Goal: Check status: Check status

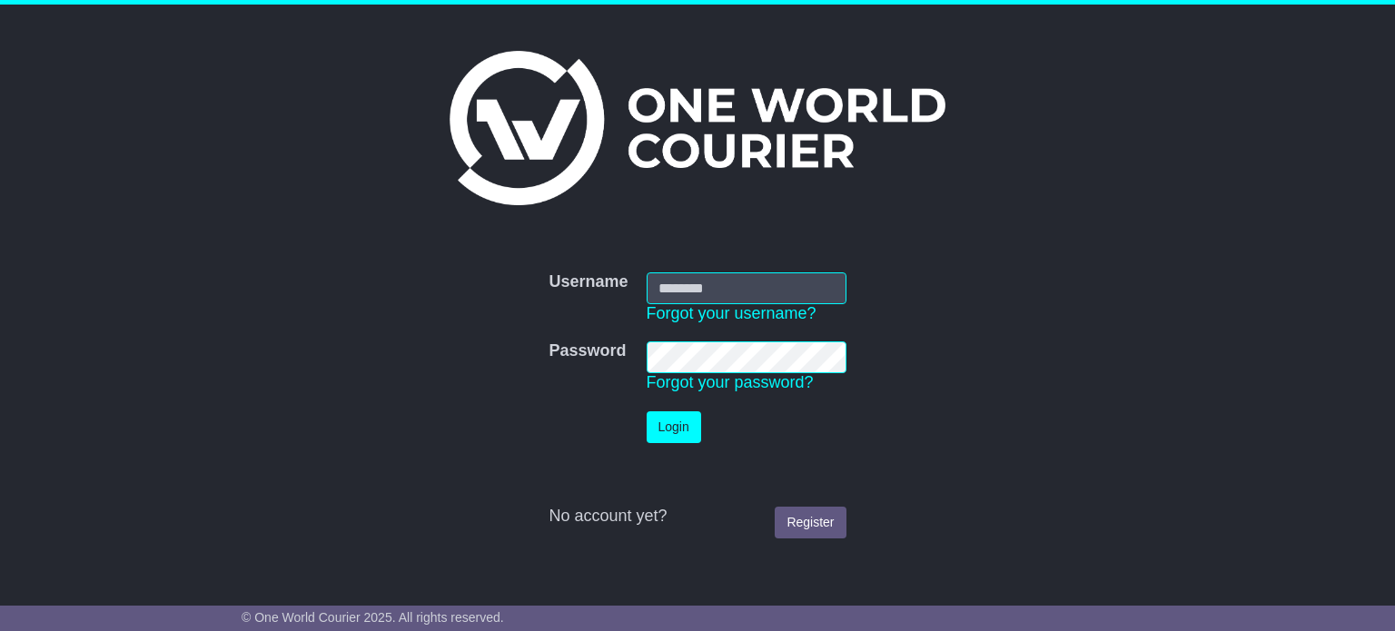
type input "**********"
click at [654, 424] on button "Login" at bounding box center [674, 428] width 55 height 32
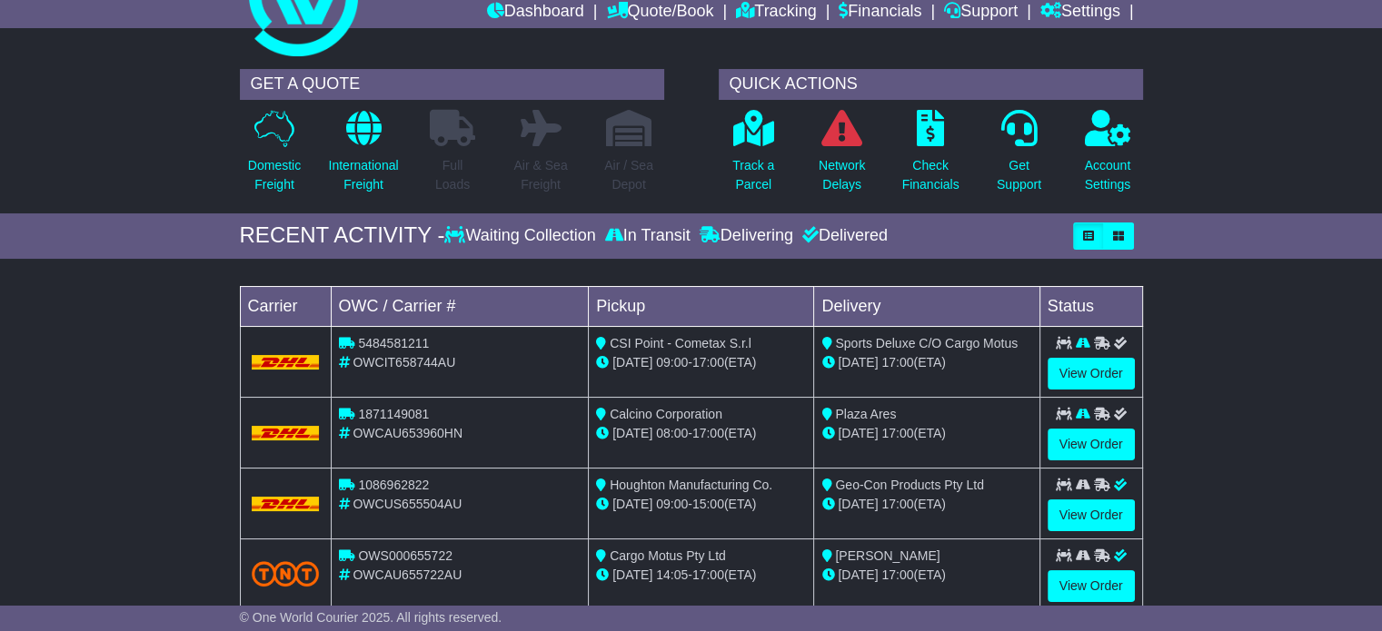
scroll to position [76, 0]
click at [1108, 378] on link "View Order" at bounding box center [1090, 373] width 87 height 32
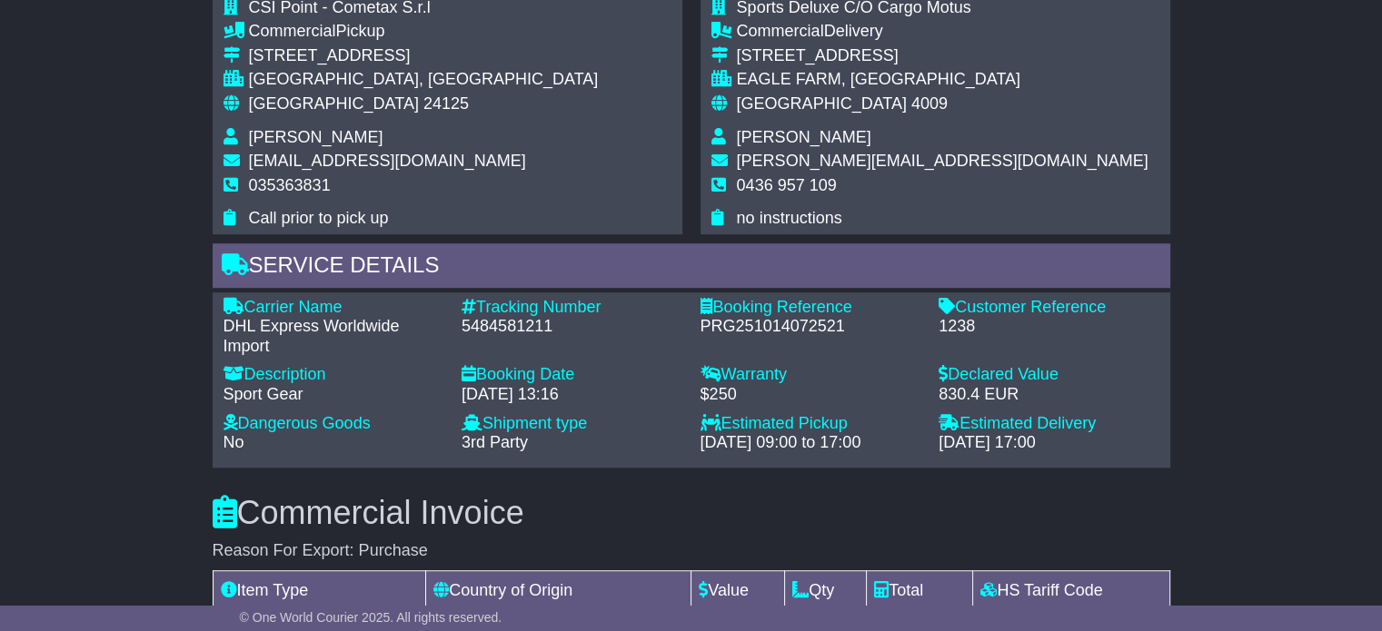
scroll to position [1148, 0]
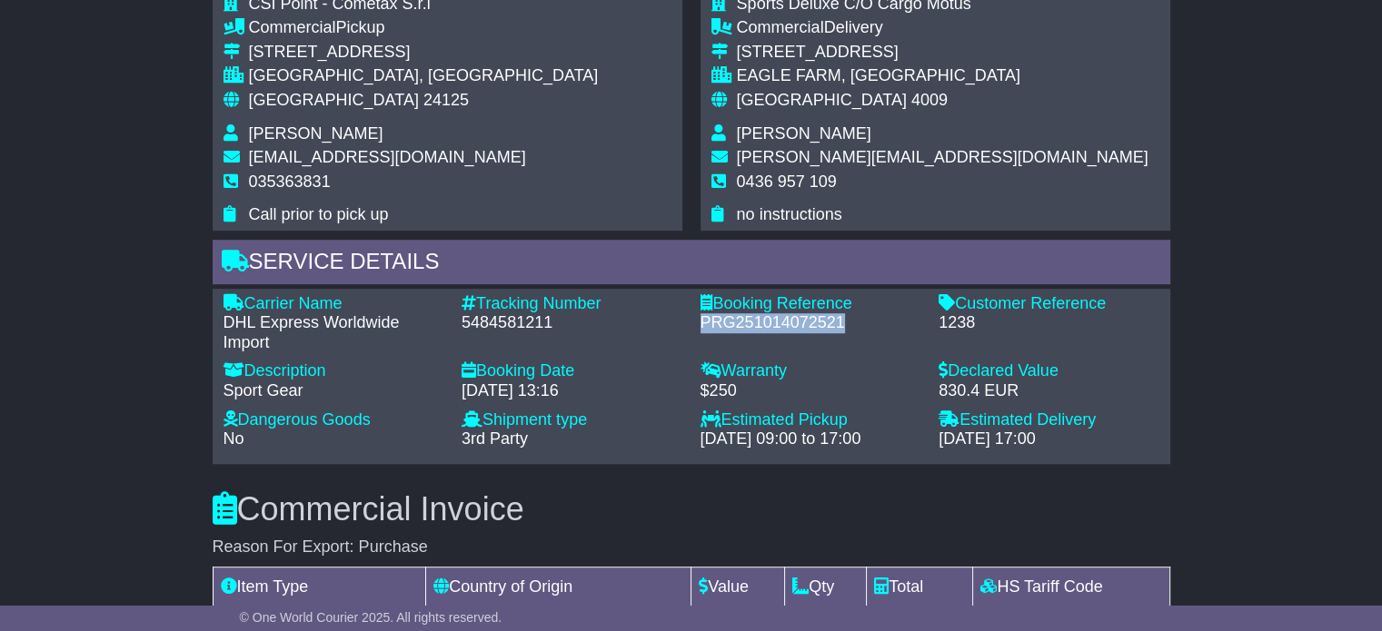
drag, startPoint x: 847, startPoint y: 323, endPoint x: 701, endPoint y: 322, distance: 145.4
click at [701, 322] on div "PRG251014072521" at bounding box center [810, 323] width 221 height 20
copy div "PRG251014072521"
drag, startPoint x: 558, startPoint y: 325, endPoint x: 461, endPoint y: 323, distance: 97.2
click at [462, 323] on div "5484581211" at bounding box center [572, 323] width 221 height 20
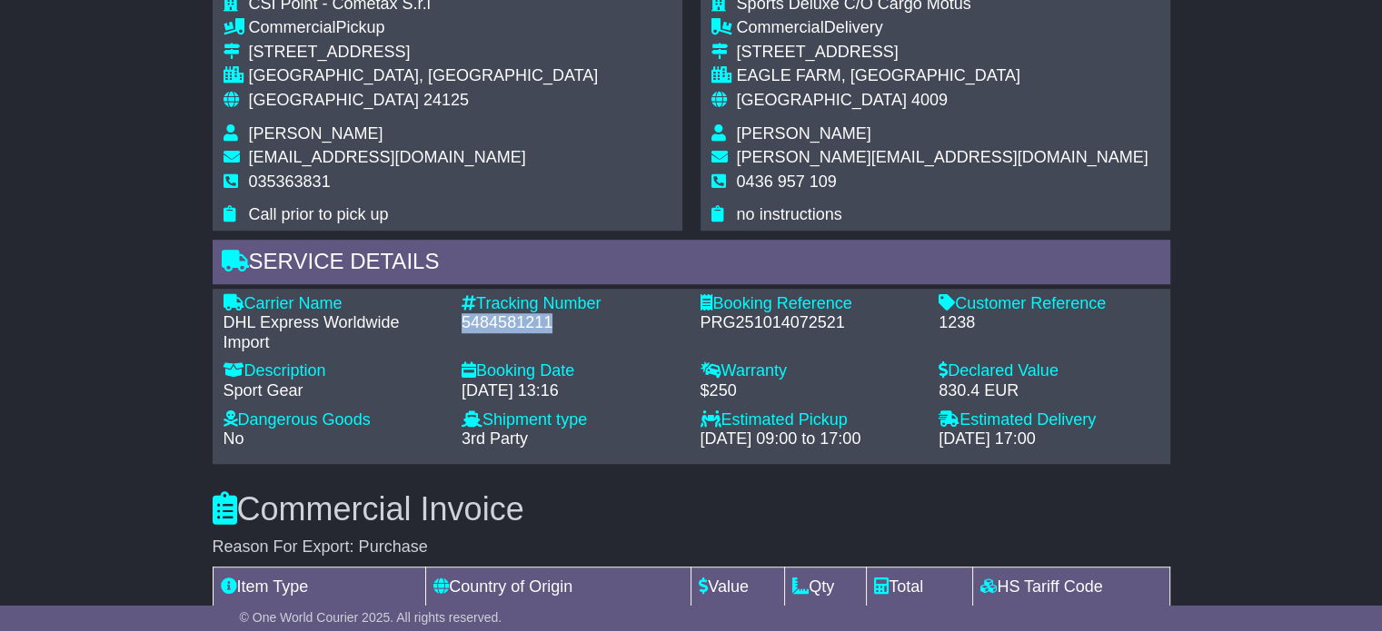
copy div "5484581211"
